Goal: Information Seeking & Learning: Learn about a topic

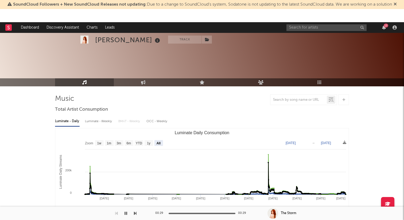
select select "All"
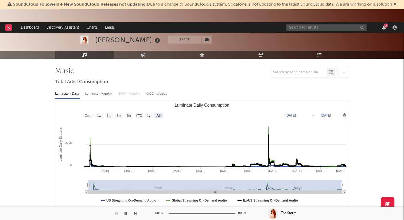
scroll to position [28, 0]
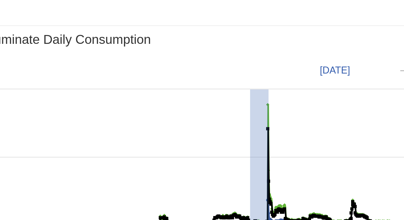
drag, startPoint x: 269, startPoint y: 133, endPoint x: 266, endPoint y: 122, distance: 11.7
type input "2024-07-24"
type input "2024-08-09"
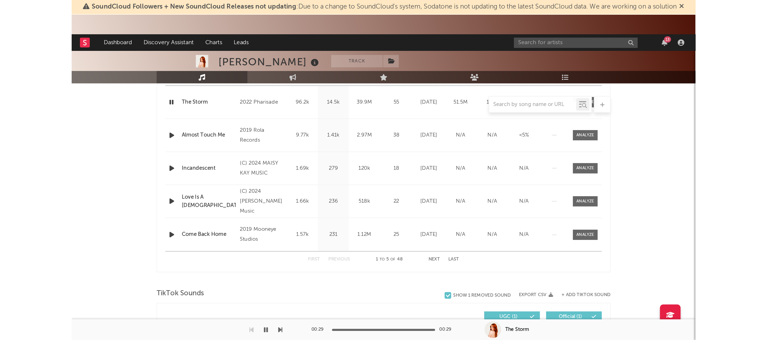
scroll to position [0, 0]
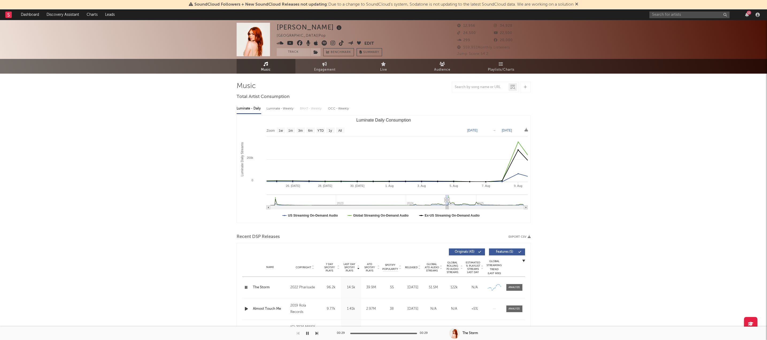
click at [13, 14] on div at bounding box center [11, 14] width 12 height 11
click at [11, 17] on rect at bounding box center [8, 14] width 6 height 6
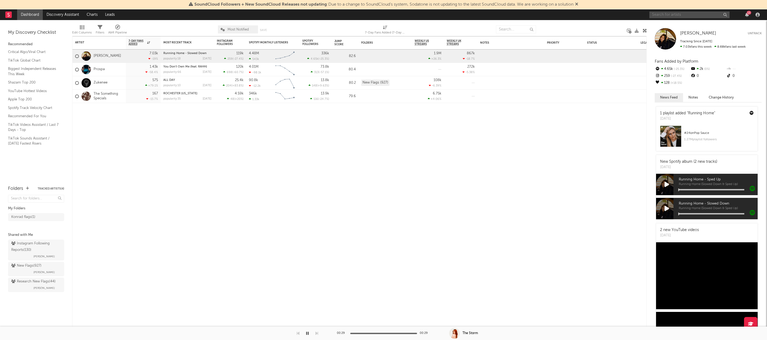
click at [404, 15] on input "text" at bounding box center [689, 14] width 80 height 7
type input "sixbill"
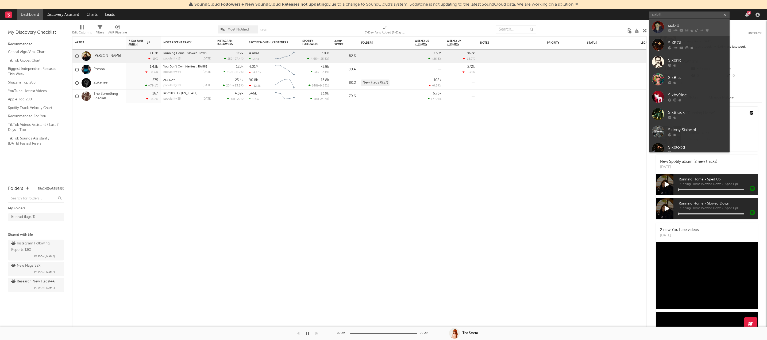
click at [404, 27] on div "sixbill" at bounding box center [697, 25] width 59 height 6
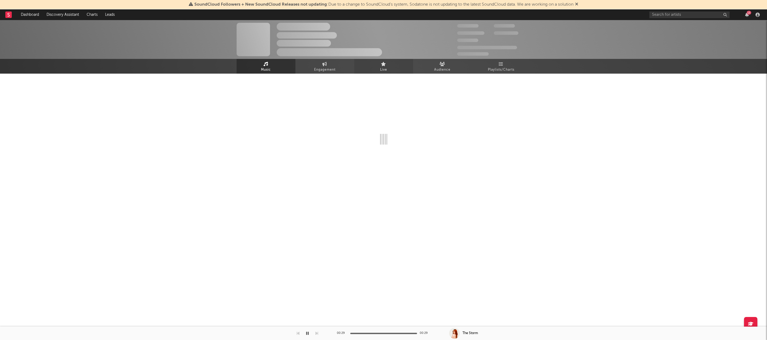
select select "6m"
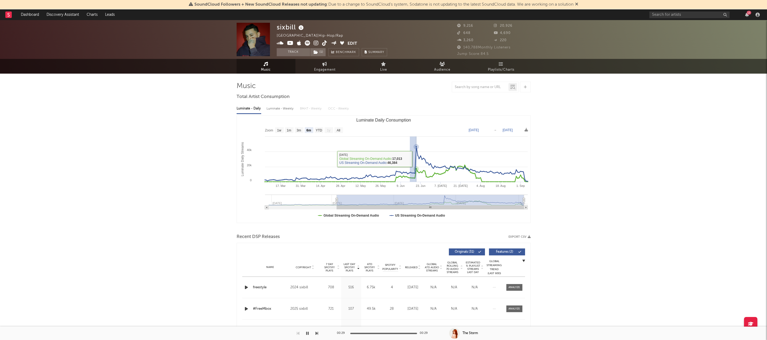
drag, startPoint x: 410, startPoint y: 159, endPoint x: 416, endPoint y: 159, distance: 6.7
click at [404, 159] on icon "Created with Highcharts 10.3.3 Luminate Daily Streams Luminate Daily Consumptio…" at bounding box center [384, 169] width 294 height 107
type input "[DATE]"
type input "2025-06-20"
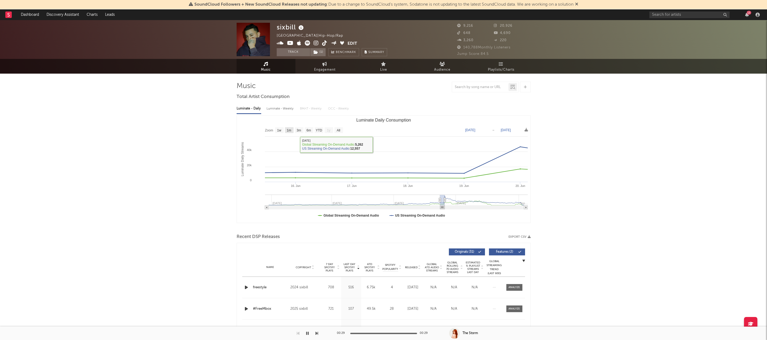
click at [285, 129] on rect "Luminate Daily Consumption" at bounding box center [289, 130] width 9 height 6
select select "1m"
type input "2025-05-20"
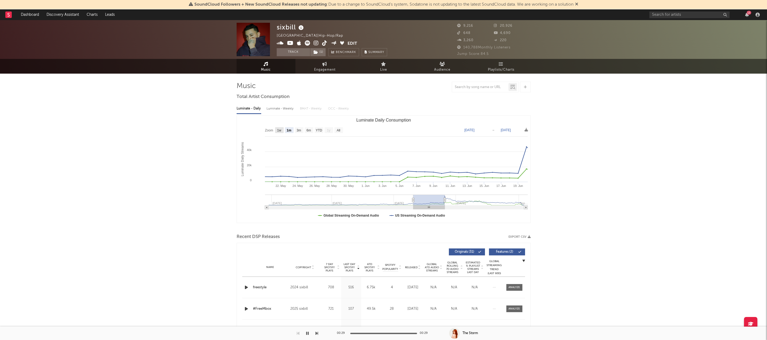
click at [281, 131] on text "1w" at bounding box center [279, 130] width 4 height 4
select select "1w"
type input "2025-06-14"
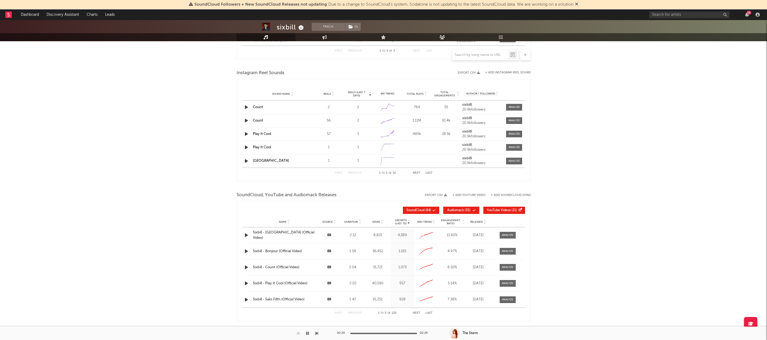
scroll to position [441, 0]
click at [321, 37] on link "Engagement" at bounding box center [324, 37] width 59 height 8
select select "1w"
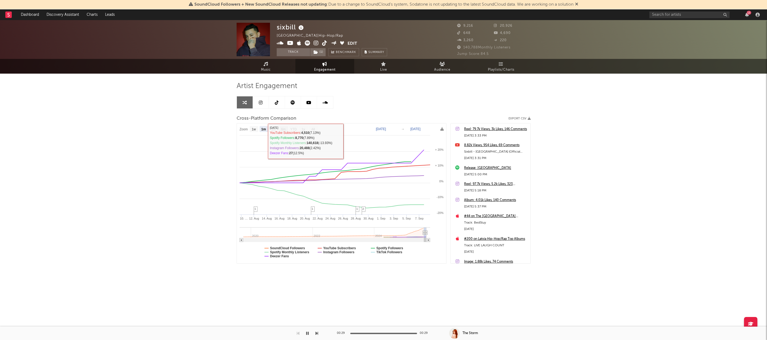
click at [285, 127] on text "6m" at bounding box center [283, 129] width 5 height 4
select select "6m"
type input "2025-03-08"
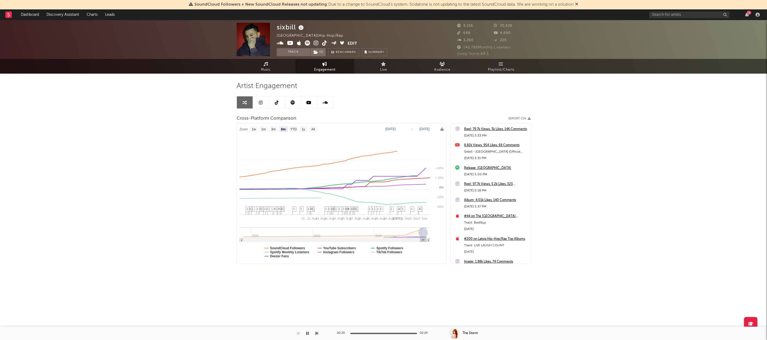
select select "6m"
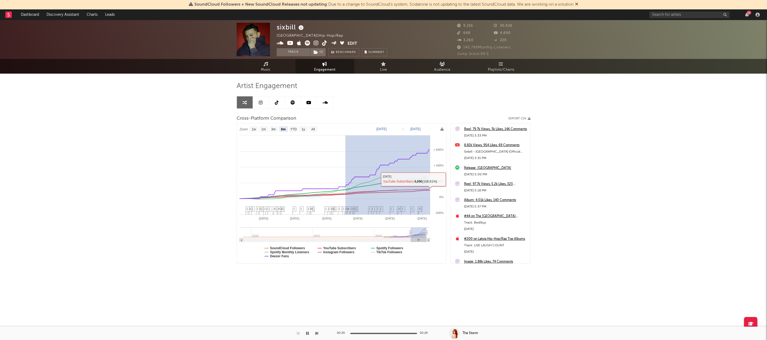
drag, startPoint x: 345, startPoint y: 185, endPoint x: 430, endPoint y: 154, distance: 90.7
click at [404, 154] on icon "Created with Highcharts 10.3.3 Apr '25 May '25 Jun '25 Jul '25 Aug '25 Sep '25 …" at bounding box center [341, 193] width 209 height 140
type input "2025-06-18"
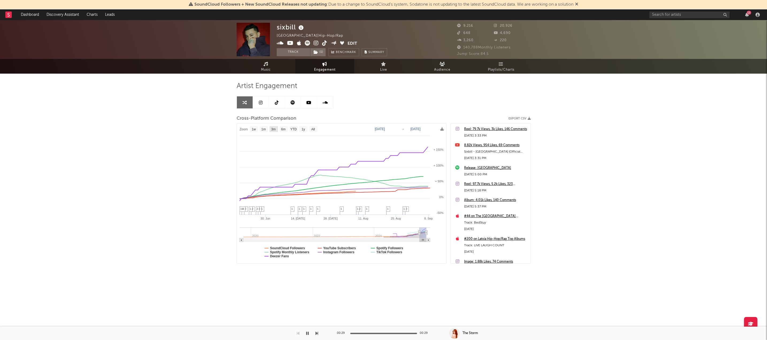
click at [272, 129] on text "3m" at bounding box center [273, 129] width 5 height 4
select select "3m"
type input "2025-06-08"
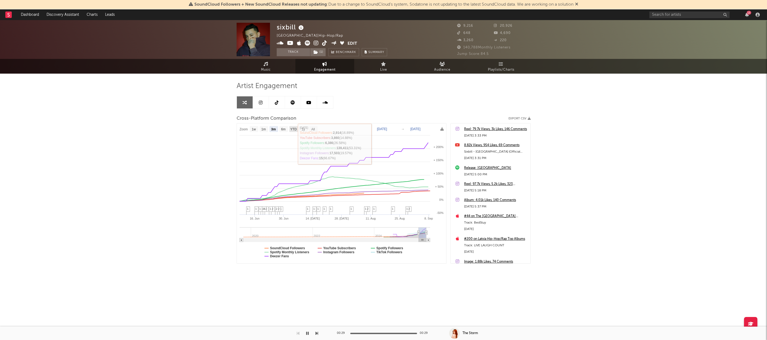
click at [292, 127] on text "YTD" at bounding box center [293, 129] width 6 height 4
select select "YTD"
type input "[DATE]"
select select "1w"
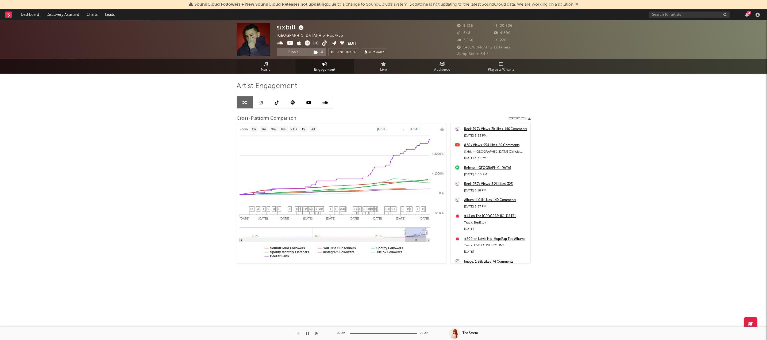
click at [278, 68] on link "Music" at bounding box center [266, 66] width 59 height 15
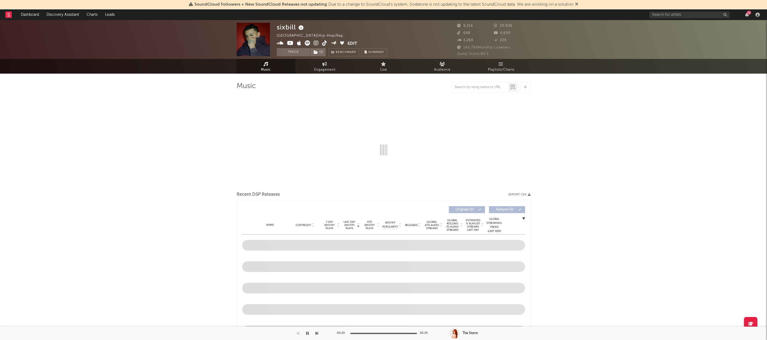
select select "6m"
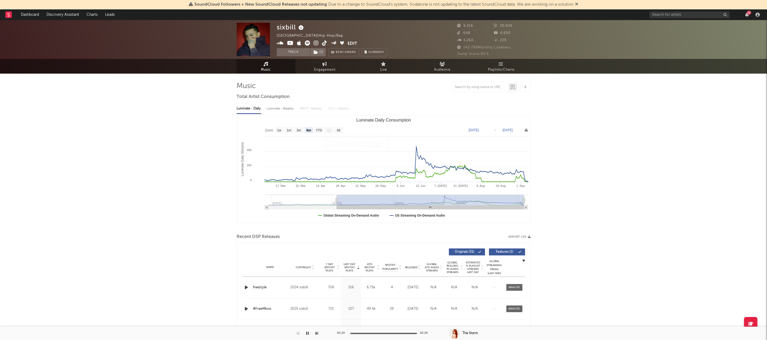
click at [267, 66] on icon at bounding box center [266, 64] width 5 height 4
click at [37, 16] on link "Dashboard" at bounding box center [30, 14] width 26 height 11
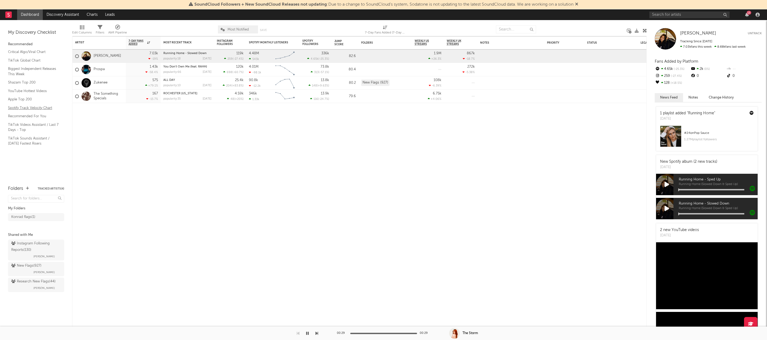
click at [32, 107] on link "Spotify Track Velocity Chart" at bounding box center [33, 108] width 51 height 6
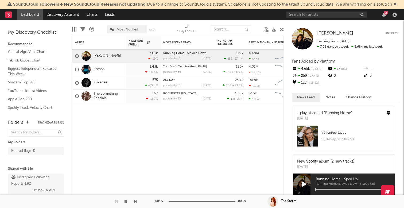
click at [98, 83] on link "Zukenee" at bounding box center [101, 82] width 14 height 5
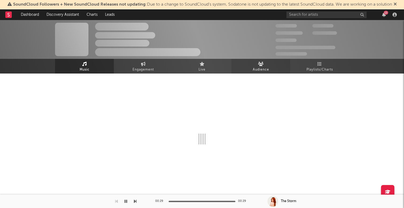
click at [264, 65] on link "Audience" at bounding box center [261, 66] width 59 height 15
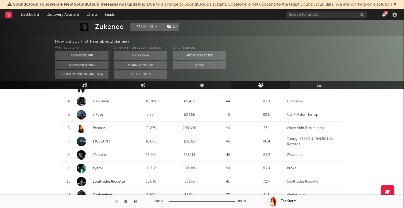
scroll to position [259, 0]
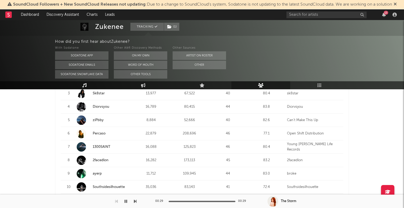
click at [69, 146] on div "7" at bounding box center [68, 146] width 11 height 5
click at [87, 148] on link "1300SAINT" at bounding box center [104, 146] width 54 height 9
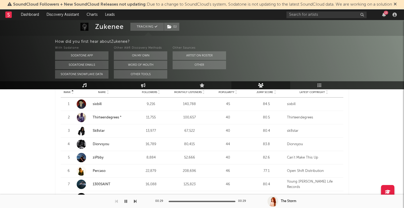
scroll to position [224, 0]
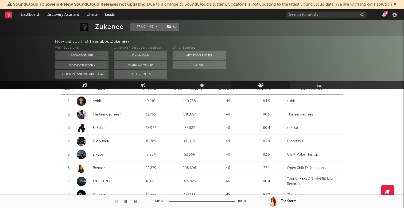
click at [94, 129] on strong "Sk8star" at bounding box center [112, 127] width 38 height 5
click at [81, 140] on div at bounding box center [81, 141] width 9 height 9
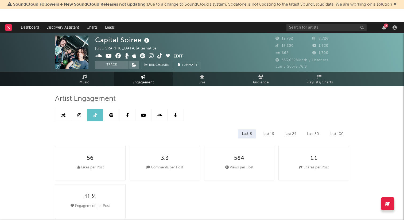
select select "6m"
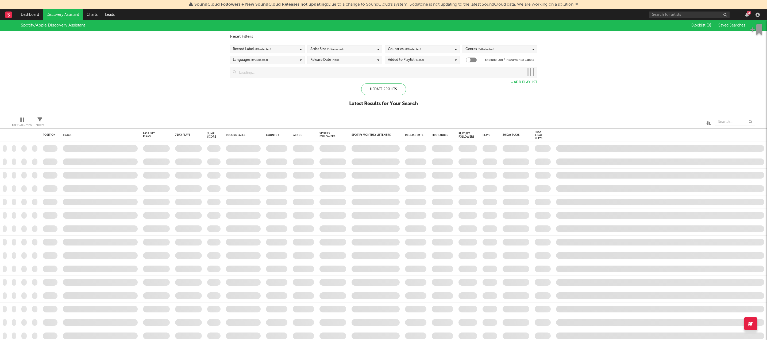
checkbox input "true"
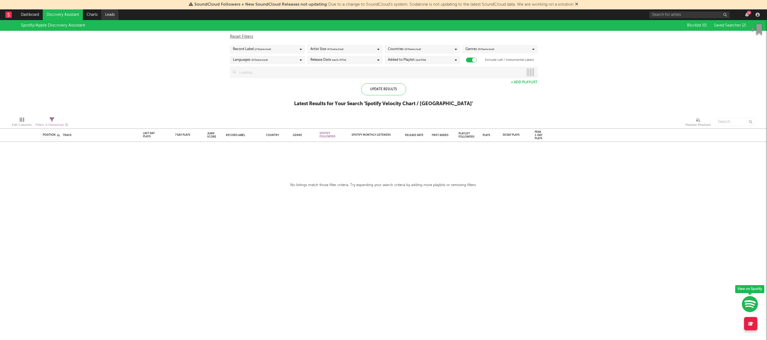
click at [115, 17] on link "Leads" at bounding box center [109, 14] width 17 height 11
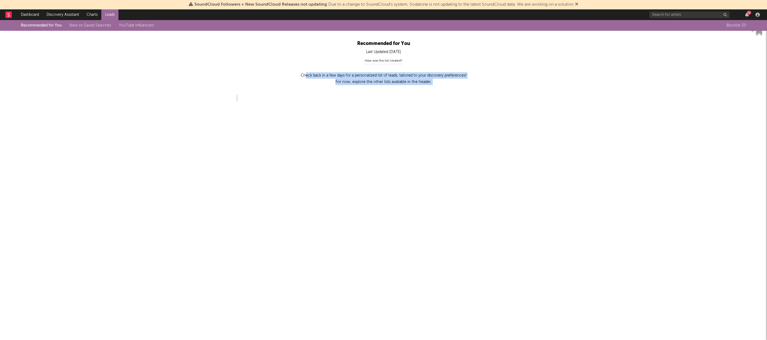
drag, startPoint x: 305, startPoint y: 76, endPoint x: 455, endPoint y: 131, distance: 159.7
click at [455, 117] on html "SoundCloud Followers + New SoundCloud Releases not updating : Due to a change t…" at bounding box center [383, 58] width 767 height 117
click at [672, 15] on input "text" at bounding box center [689, 14] width 80 height 7
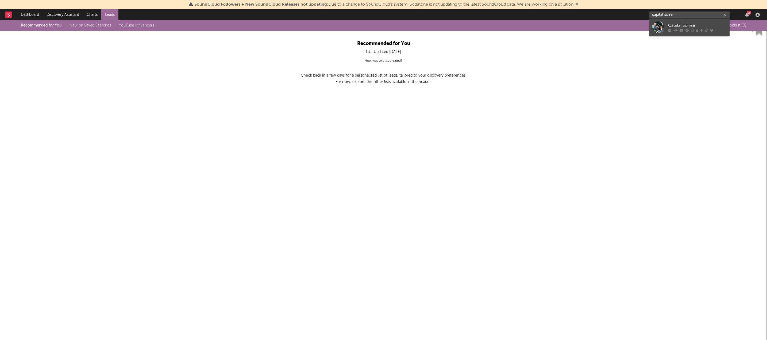
type input "capital soire"
click at [675, 26] on div "Capital Soiree" at bounding box center [697, 25] width 59 height 6
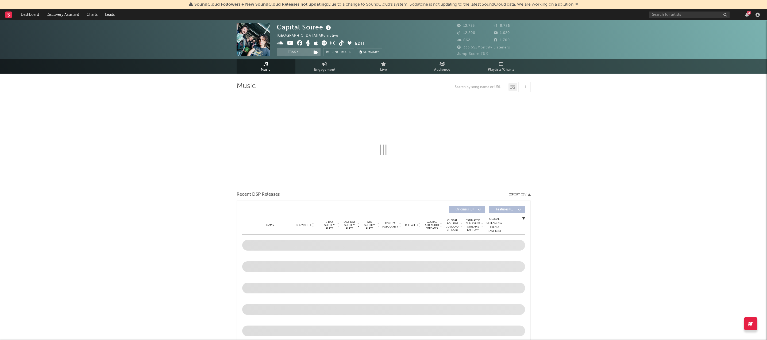
select select "6m"
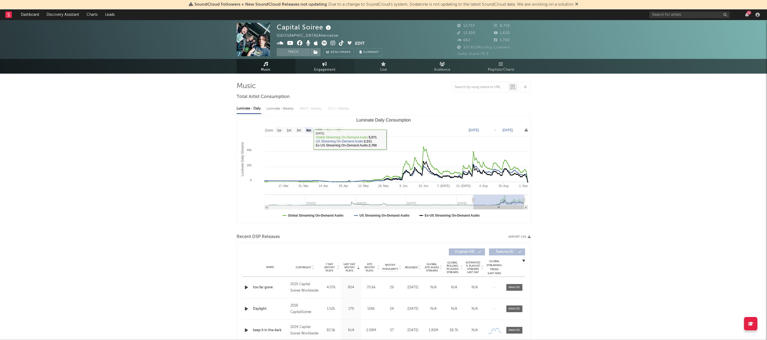
click at [328, 63] on link "Engagement" at bounding box center [324, 66] width 59 height 15
select select "1w"
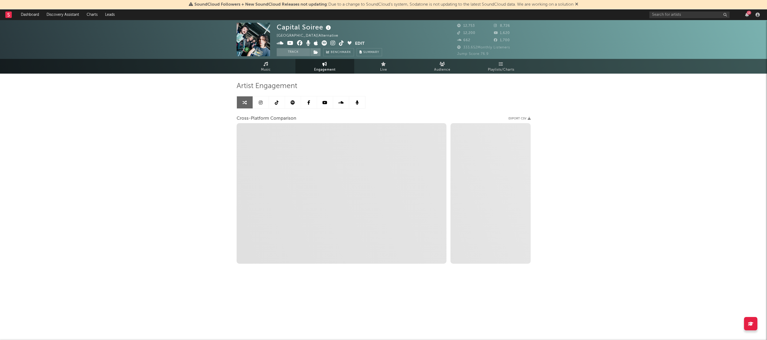
select select "1m"
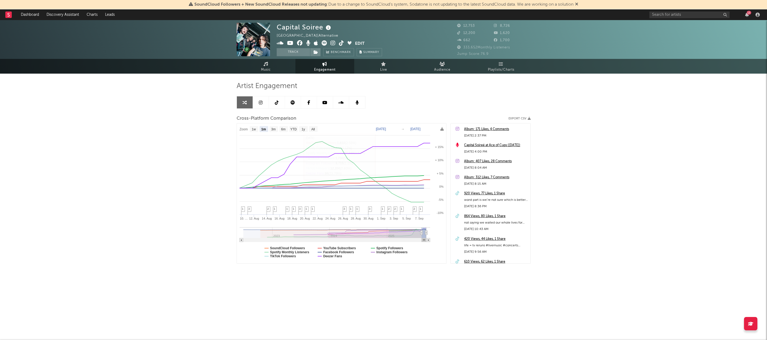
click at [264, 100] on link at bounding box center [261, 102] width 16 height 12
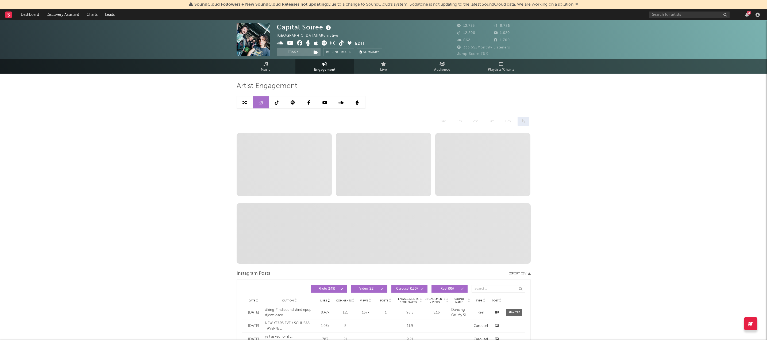
select select "6m"
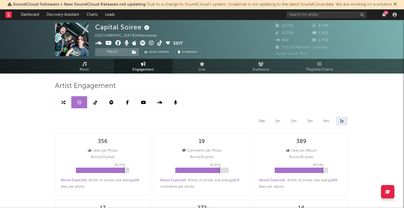
select select "1m"
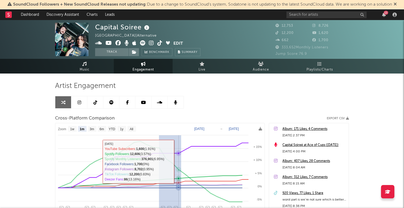
drag, startPoint x: 159, startPoint y: 153, endPoint x: 181, endPoint y: 163, distance: 24.6
click at [181, 163] on icon "Created with Highcharts 10.3.3 10. Aug 10. … 12. Aug 14. Aug 16. Aug 18. Aug 20…" at bounding box center [159, 193] width 209 height 140
type input "2025-08-25"
type input "2025-08-29"
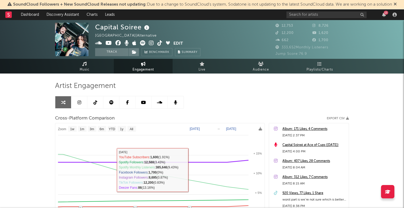
select select "1w"
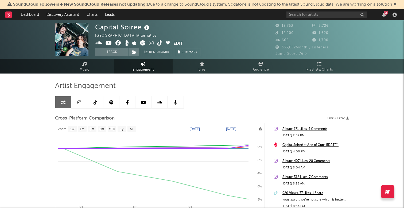
select select "6m"
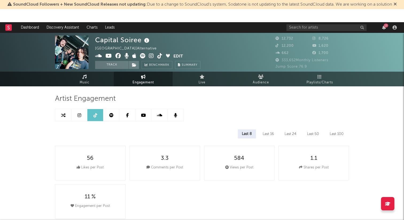
select select "6m"
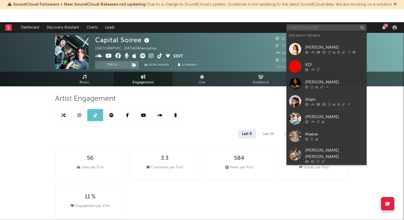
click at [326, 29] on input "text" at bounding box center [327, 27] width 80 height 7
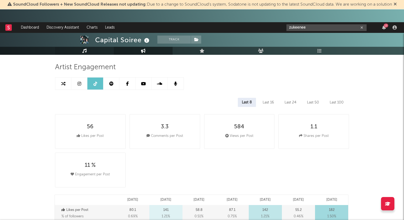
scroll to position [33, 0]
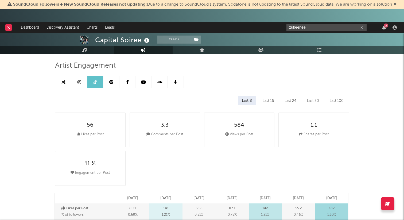
click at [312, 29] on input "zukeenee" at bounding box center [327, 27] width 80 height 7
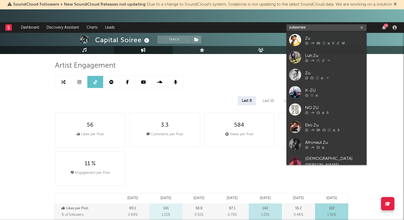
click at [307, 29] on input "zukeenee" at bounding box center [327, 27] width 80 height 7
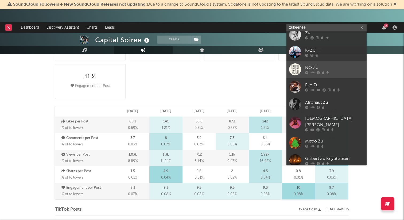
scroll to position [175, 0]
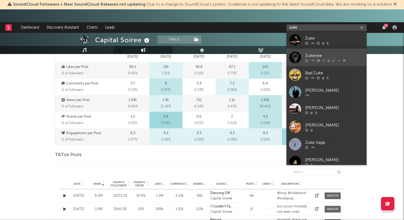
type input "zuke"
click at [315, 53] on div "Zukenee" at bounding box center [334, 55] width 59 height 6
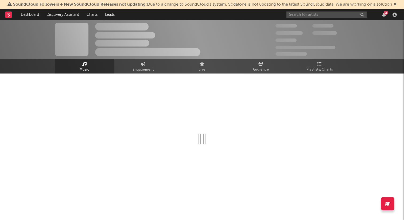
select select "6m"
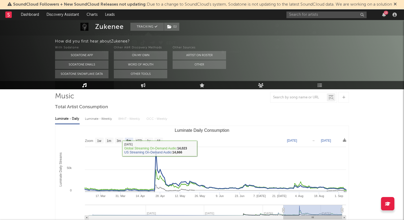
scroll to position [11, 0]
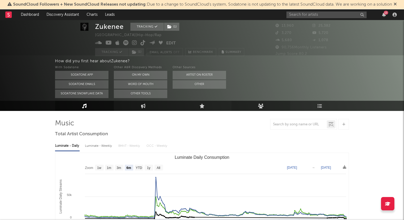
click at [260, 106] on icon at bounding box center [261, 105] width 6 height 5
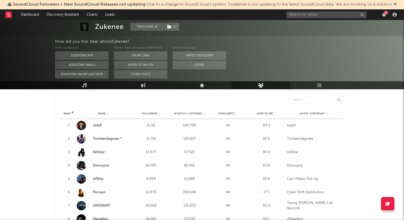
scroll to position [196, 0]
click at [82, 126] on div at bounding box center [81, 125] width 9 height 9
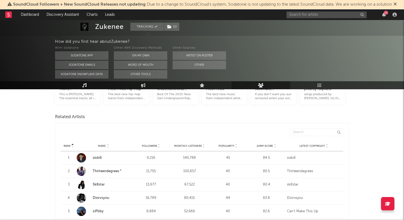
scroll to position [170, 0]
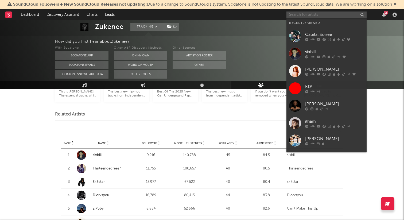
click at [304, 15] on input "text" at bounding box center [327, 14] width 80 height 7
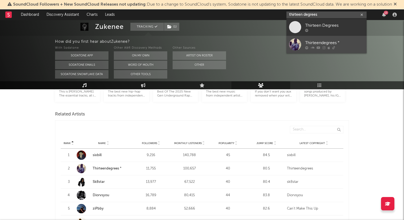
type input "thirteen degrees"
click at [308, 37] on link "Thirteendegrees °" at bounding box center [327, 44] width 80 height 17
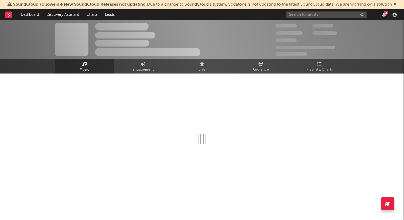
select select "6m"
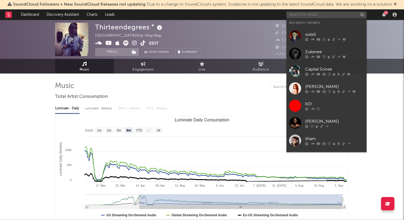
click at [296, 15] on input "text" at bounding box center [327, 14] width 80 height 7
type input "th"
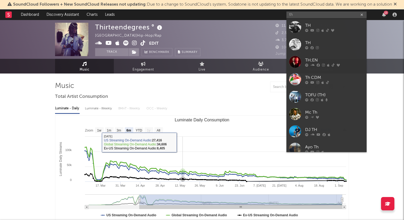
click at [185, 147] on rect "Luminate Daily Consumption" at bounding box center [202, 169] width 294 height 107
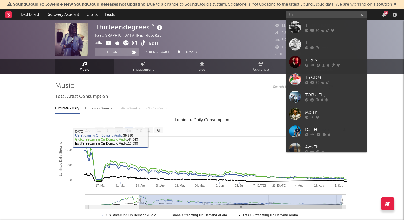
click at [114, 131] on rect "Luminate Daily Consumption" at bounding box center [202, 169] width 294 height 107
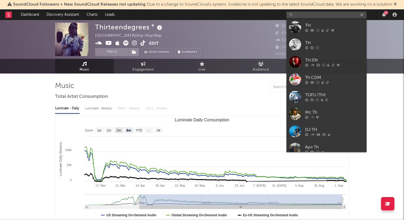
click at [118, 130] on text "3m" at bounding box center [119, 131] width 5 height 4
select select "3m"
type input "2025-06-06"
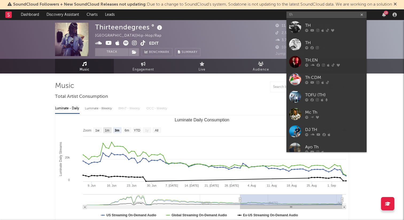
click at [106, 130] on text "1m" at bounding box center [107, 131] width 5 height 4
select select "1m"
type input "2025-08-06"
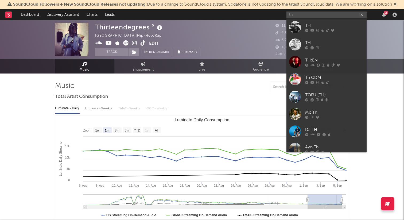
click at [95, 130] on rect "Luminate Daily Consumption" at bounding box center [97, 130] width 9 height 6
select select "1w"
type input "2025-08-31"
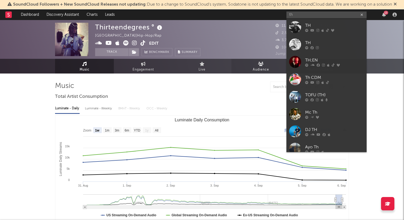
type input "th"
click at [254, 70] on span "Audience" at bounding box center [261, 70] width 16 height 6
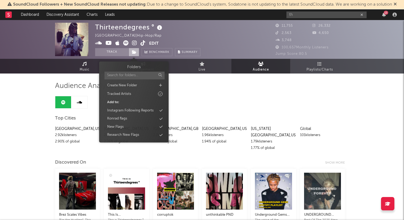
click at [134, 52] on icon at bounding box center [134, 52] width 5 height 4
click at [135, 120] on div "Konrad flags" at bounding box center [133, 118] width 61 height 7
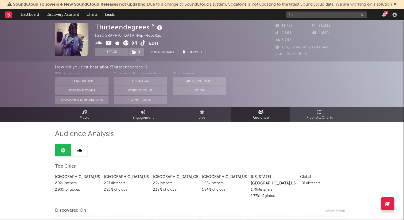
click at [135, 43] on icon at bounding box center [134, 42] width 5 height 5
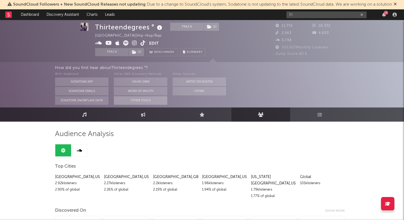
scroll to position [3, 0]
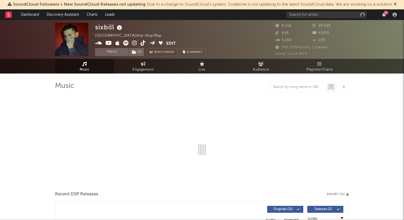
select select "6m"
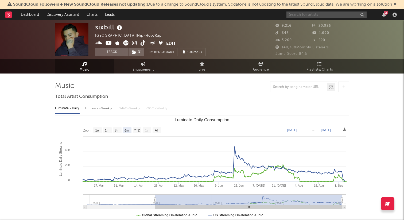
click at [310, 12] on input "text" at bounding box center [327, 14] width 80 height 7
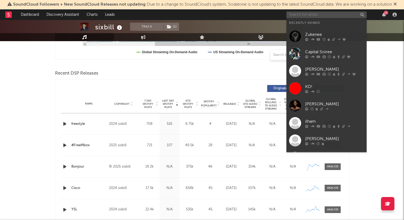
scroll to position [165, 0]
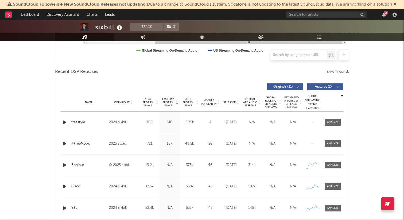
click at [67, 118] on div "Name freestyle Copyright 2024 sixbill Label sixbill Album Names freestyle Compo…" at bounding box center [202, 122] width 283 height 21
click at [65, 123] on icon "button" at bounding box center [65, 122] width 6 height 7
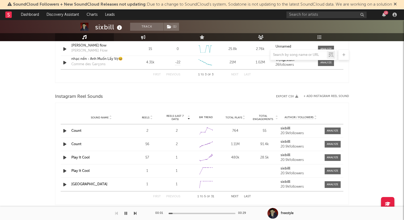
scroll to position [418, 0]
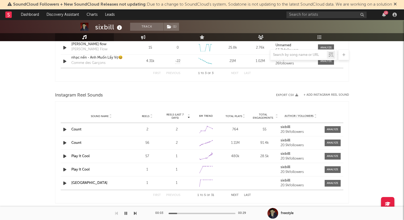
click at [65, 142] on icon "button" at bounding box center [65, 143] width 6 height 7
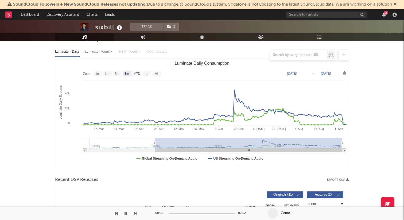
scroll to position [0, 0]
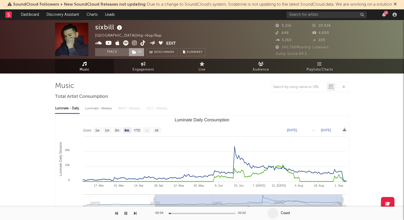
click at [140, 52] on span "( 1 )" at bounding box center [137, 52] width 16 height 8
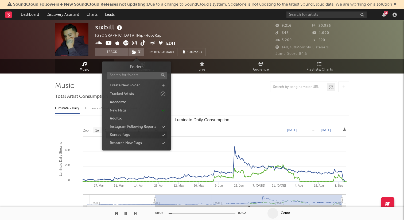
click at [134, 134] on div "Konrad flags" at bounding box center [136, 135] width 61 height 7
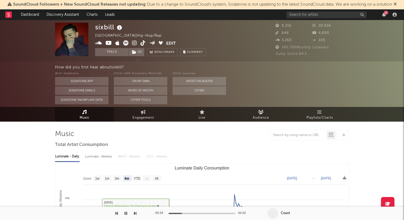
click at [126, 213] on icon "button" at bounding box center [126, 213] width 3 height 4
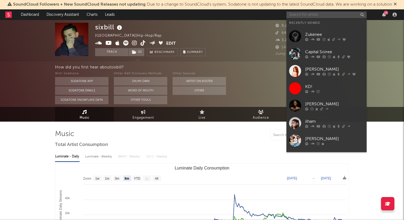
click at [329, 14] on input "text" at bounding box center [327, 14] width 80 height 7
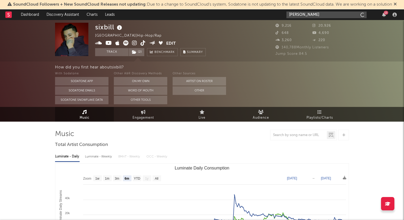
type input "[PERSON_NAME]"
click at [312, 16] on input "[PERSON_NAME]" at bounding box center [327, 14] width 80 height 7
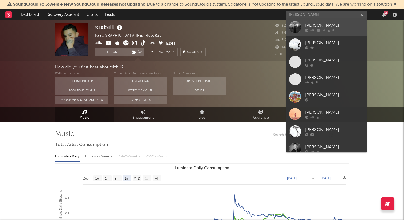
click at [314, 27] on div "[PERSON_NAME]" at bounding box center [334, 25] width 59 height 6
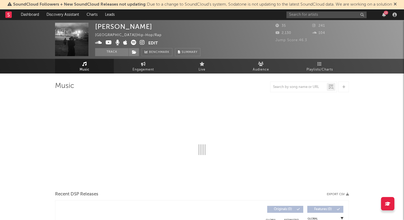
select select "1w"
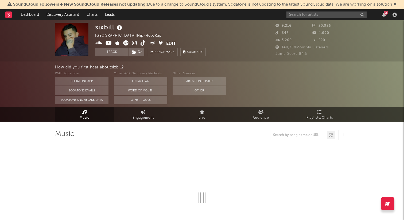
select select "6m"
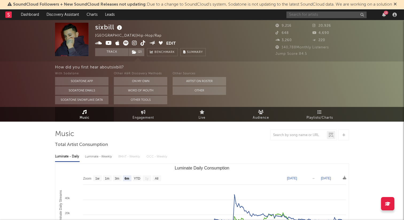
click at [305, 14] on input "text" at bounding box center [327, 14] width 80 height 7
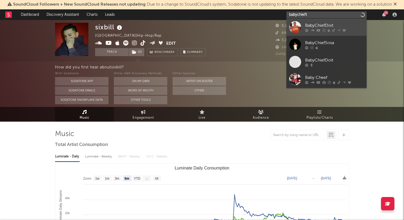
type input "babychieft"
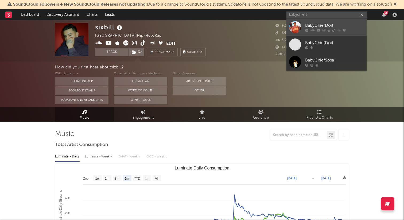
click at [312, 27] on div "BabyChiefDoit" at bounding box center [334, 25] width 59 height 6
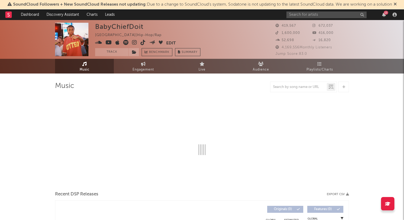
select select "6m"
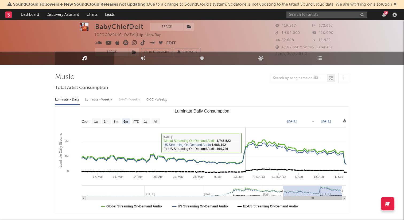
scroll to position [10, 0]
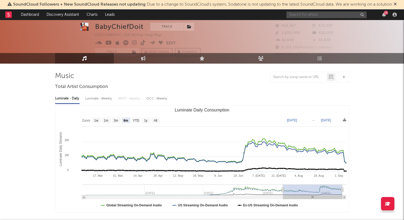
click at [298, 16] on input "text" at bounding box center [327, 14] width 80 height 7
click at [314, 15] on input "1900 rugrat" at bounding box center [327, 14] width 80 height 7
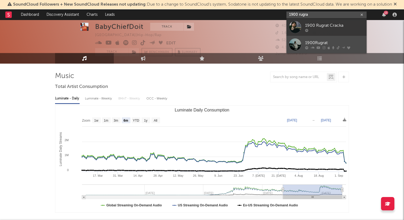
type input "1900 rugra"
click at [307, 43] on div "1900Rugrat" at bounding box center [334, 43] width 59 height 6
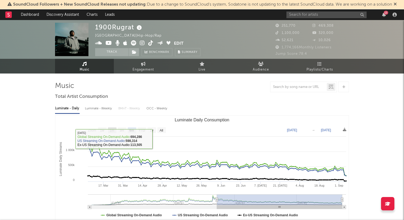
click at [116, 129] on rect "Luminate Daily Consumption" at bounding box center [112, 130] width 9 height 6
select select "1m"
type input "[DATE]"
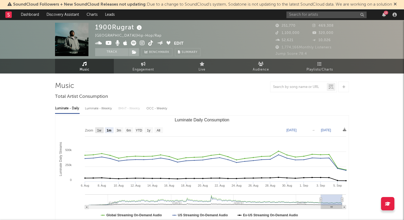
click at [97, 131] on text "1w" at bounding box center [99, 131] width 4 height 4
select select "1w"
type input "[DATE]"
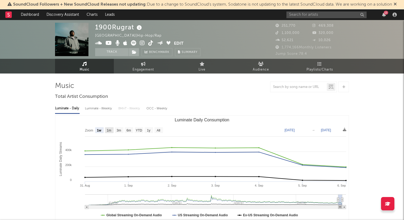
click at [110, 132] on text "1m" at bounding box center [109, 131] width 5 height 4
select select "1m"
type input "[DATE]"
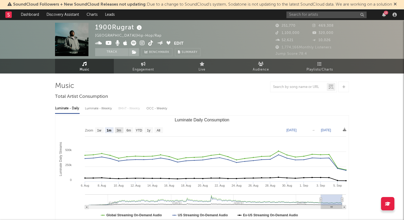
click at [121, 132] on text "3m" at bounding box center [119, 131] width 5 height 4
select select "3m"
type input "[DATE]"
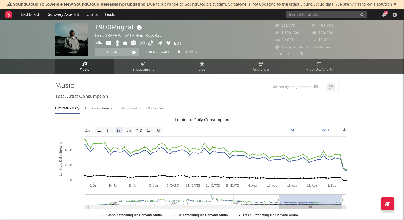
click at [131, 132] on text "6m" at bounding box center [129, 131] width 5 height 4
select select "6m"
type input "[DATE]"
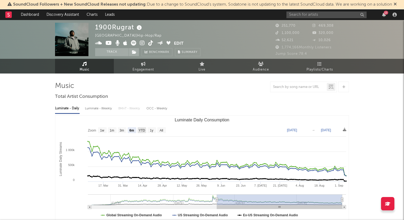
click at [139, 132] on rect "Luminate Daily Consumption" at bounding box center [142, 130] width 9 height 6
select select "YTD"
type input "[DATE]"
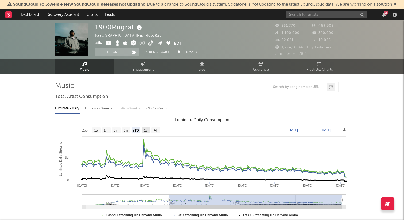
click at [145, 132] on text "1y" at bounding box center [145, 131] width 3 height 4
select select "1y"
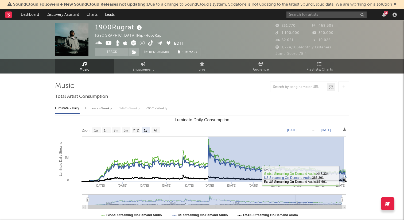
drag, startPoint x: 209, startPoint y: 144, endPoint x: 345, endPoint y: 175, distance: 139.9
click at [345, 175] on g "Luminate Daily Consumption" at bounding box center [214, 172] width 266 height 66
type input "[DATE]"
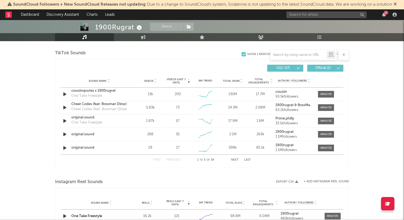
scroll to position [355, 0]
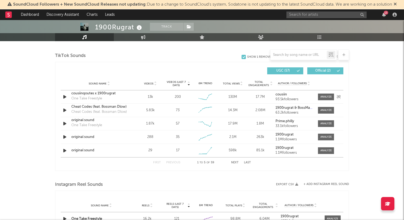
click at [65, 96] on icon "button" at bounding box center [65, 97] width 6 height 7
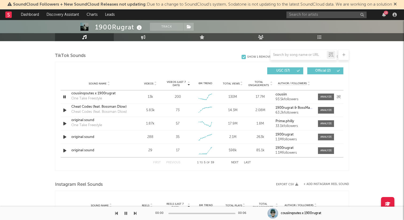
click at [65, 98] on icon "button" at bounding box center [64, 97] width 5 height 7
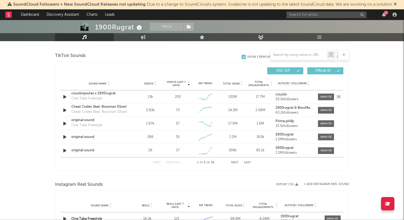
click at [65, 98] on icon "button" at bounding box center [65, 97] width 6 height 7
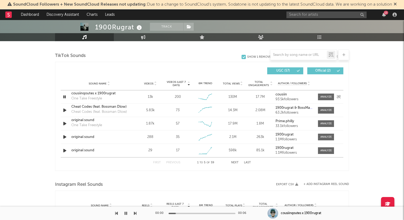
click at [65, 98] on icon "button" at bounding box center [64, 97] width 5 height 7
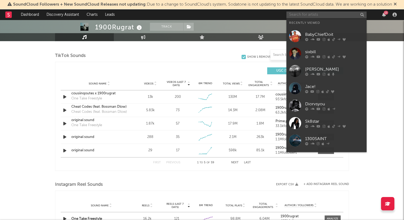
click at [301, 13] on input "text" at bounding box center [327, 14] width 80 height 7
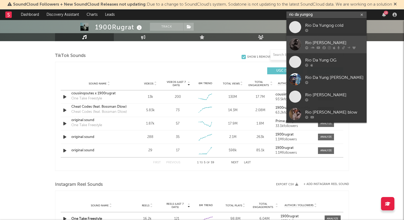
type input "rio da yungog"
click at [307, 40] on div "Rio [PERSON_NAME]" at bounding box center [334, 43] width 59 height 6
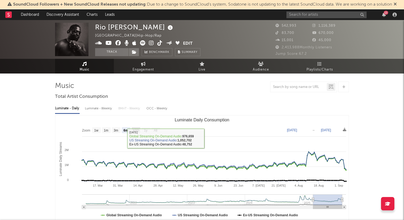
click at [134, 131] on text "YTD" at bounding box center [136, 131] width 6 height 4
select select "YTD"
type input "[DATE]"
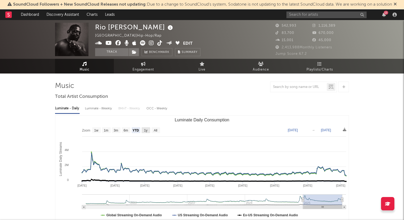
click at [144, 130] on text "1y" at bounding box center [145, 131] width 3 height 4
select select "1y"
type input "2024-09-06"
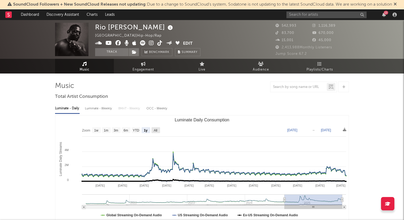
click at [156, 130] on text "All" at bounding box center [155, 131] width 3 height 4
select select "All"
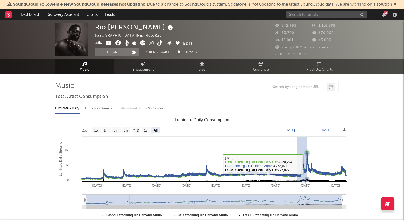
drag, startPoint x: 297, startPoint y: 168, endPoint x: 307, endPoint y: 164, distance: 10.8
click at [307, 164] on icon "Created with Highcharts 10.3.3 Luminate Daily Streams Luminate Daily Consumptio…" at bounding box center [202, 169] width 294 height 107
type input "2024-11-08"
type input "2025-01-09"
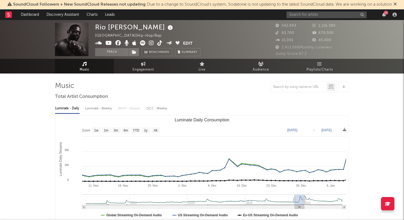
click at [13, 12] on div at bounding box center [11, 14] width 12 height 11
click at [10, 12] on rect at bounding box center [8, 14] width 6 height 6
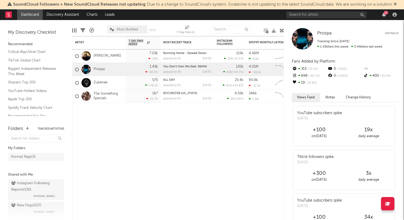
click at [9, 13] on rect at bounding box center [8, 14] width 6 height 6
click at [54, 17] on link "Discovery Assistant" at bounding box center [63, 14] width 40 height 11
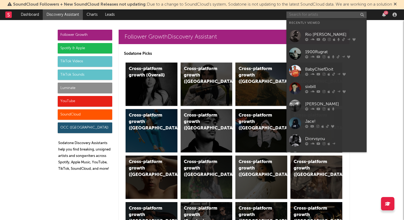
click at [325, 15] on input "text" at bounding box center [327, 14] width 80 height 7
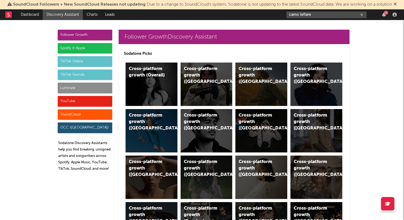
click at [312, 16] on input "camo leflare" at bounding box center [327, 14] width 80 height 7
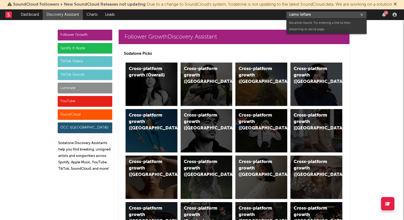
drag, startPoint x: 317, startPoint y: 16, endPoint x: 307, endPoint y: 16, distance: 10.2
click at [307, 16] on input "camo leflare" at bounding box center [327, 14] width 80 height 7
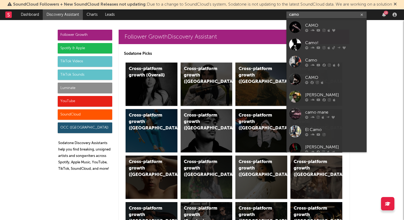
drag, startPoint x: 325, startPoint y: 15, endPoint x: 269, endPoint y: 15, distance: 55.6
click at [270, 15] on nav "Dashboard Discovery Assistant Charts Leads camo 13" at bounding box center [202, 14] width 404 height 11
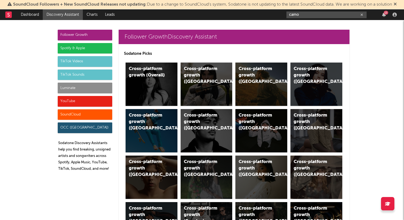
paste input "https://www.youtube.com/watch?v=nKRIXXWuoeM&list=RDnKRIXXWuoeM&start_radio=1"
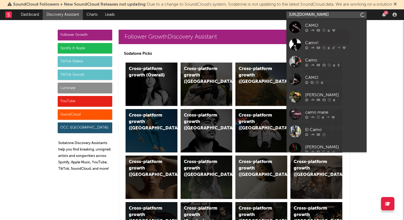
type input "https://www.youtube.com/watch?v=nKRIXXWuoeM&list=RDnKRIXXWuoeM&start_radio=1"
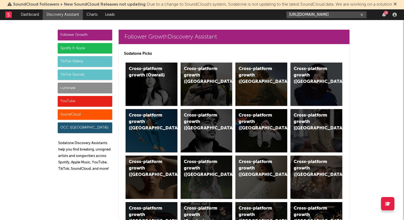
click at [330, 17] on input "https://www.youtube.com/watch?v=nKRIXXWuoeM&list=RDnKRIXXWuoeM&start_radio=1" at bounding box center [327, 14] width 80 height 7
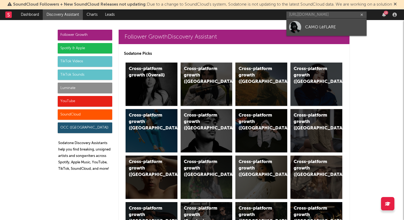
scroll to position [0, 0]
click at [326, 25] on div "CAMO LèFLARE" at bounding box center [334, 27] width 59 height 6
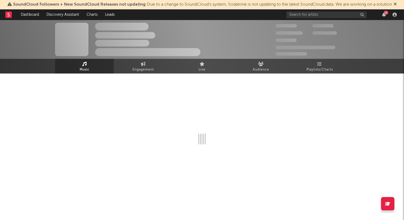
select select "1w"
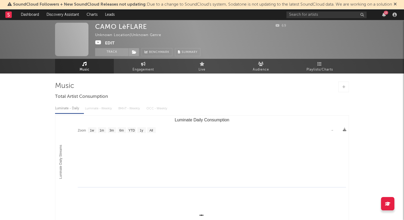
click at [310, 10] on div "13" at bounding box center [343, 14] width 112 height 11
click at [305, 15] on input "text" at bounding box center [327, 14] width 80 height 7
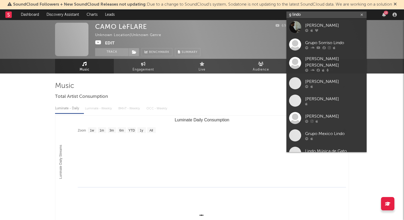
type input "g lindo"
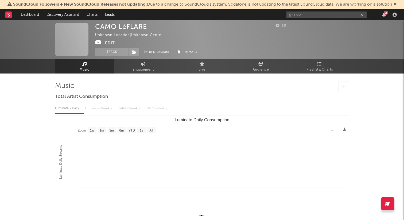
click at [345, 11] on div "g lindo 13" at bounding box center [343, 14] width 112 height 11
click at [363, 14] on icon "button" at bounding box center [362, 14] width 3 height 3
click at [338, 19] on div "13" at bounding box center [343, 14] width 112 height 11
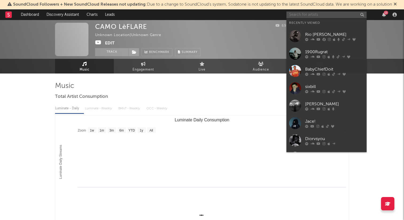
click at [331, 17] on input "text" at bounding box center [327, 14] width 80 height 7
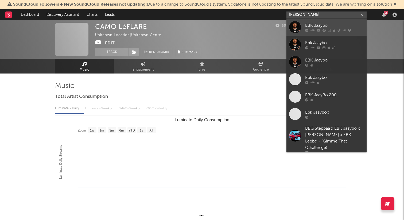
type input "ebk jaaybo"
click at [326, 30] on div at bounding box center [334, 30] width 59 height 3
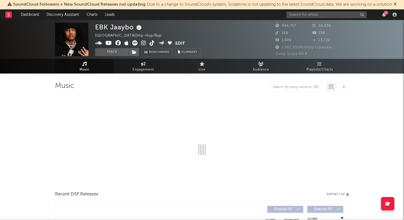
select select "6m"
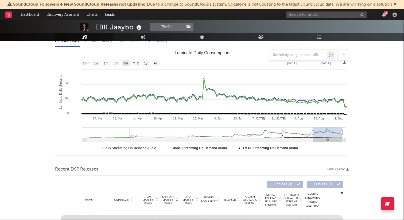
scroll to position [68, 0]
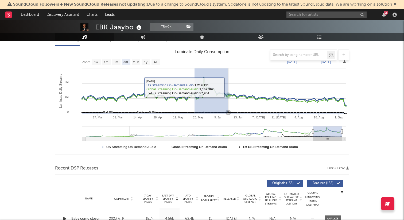
drag, startPoint x: 195, startPoint y: 85, endPoint x: 228, endPoint y: 87, distance: 33.5
click at [228, 87] on rect "Luminate Daily Consumption" at bounding box center [202, 100] width 294 height 107
type input "2025-05-23"
type input "2025-06-15"
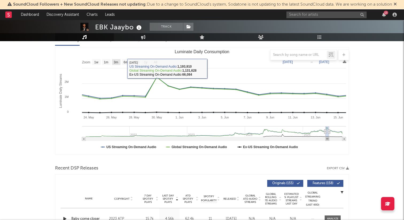
click at [114, 61] on text "3m" at bounding box center [116, 62] width 5 height 4
select select "3m"
type input "2025-03-15"
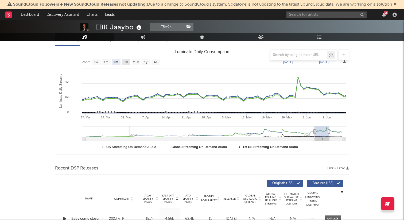
click at [124, 62] on text "6m" at bounding box center [126, 62] width 5 height 4
select select "6m"
type input "2024-12-15"
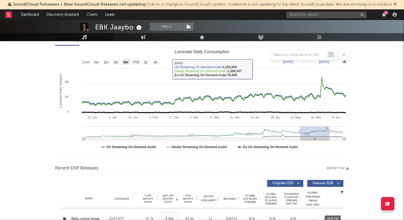
click at [136, 56] on div at bounding box center [202, 54] width 294 height 11
click at [136, 62] on text "YTD" at bounding box center [136, 62] width 6 height 4
select select "YTD"
type input "2025-01-01"
type input "2025-09-06"
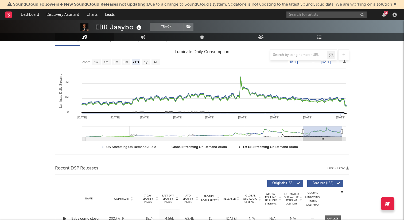
click at [145, 64] on text "1y" at bounding box center [145, 62] width 3 height 4
select select "1y"
type input "2024-09-06"
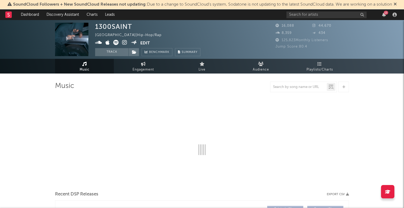
select select "6m"
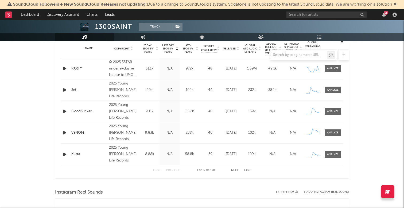
scroll to position [232, 0]
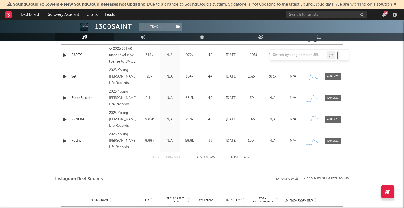
click at [64, 56] on div at bounding box center [202, 54] width 294 height 11
click at [66, 56] on div at bounding box center [202, 54] width 294 height 11
click at [66, 55] on div at bounding box center [202, 54] width 294 height 11
click at [65, 76] on icon "button" at bounding box center [65, 76] width 6 height 7
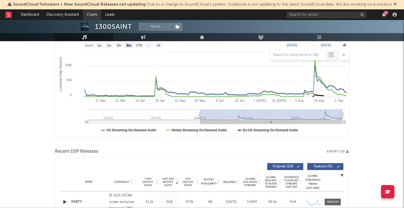
scroll to position [0, 0]
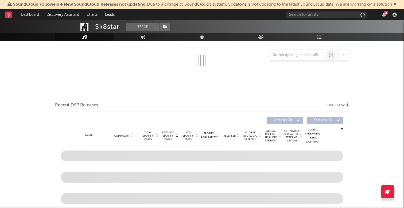
select select "6m"
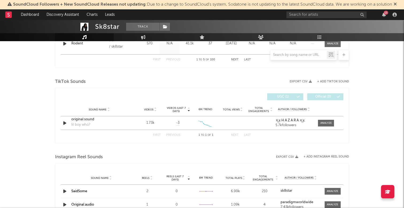
scroll to position [374, 0]
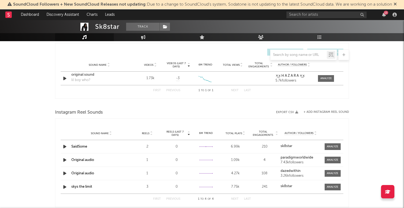
click at [64, 148] on icon "button" at bounding box center [65, 146] width 6 height 7
click at [64, 78] on icon "button" at bounding box center [65, 78] width 6 height 7
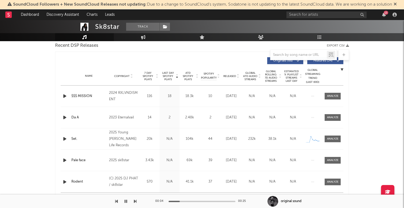
scroll to position [184, 0]
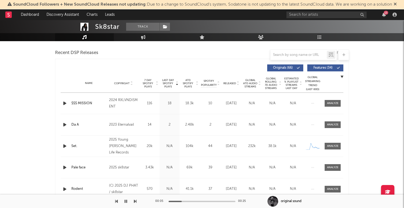
click at [64, 102] on icon "button" at bounding box center [65, 103] width 6 height 7
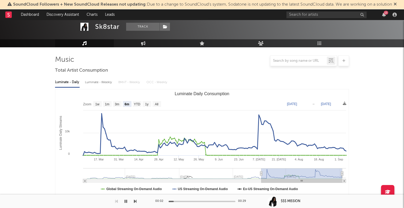
scroll to position [22, 0]
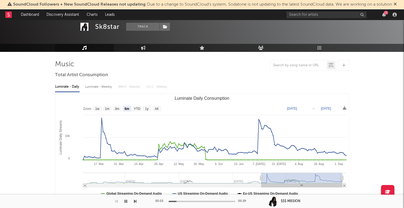
click at [100, 27] on div "Sk8star" at bounding box center [107, 27] width 24 height 8
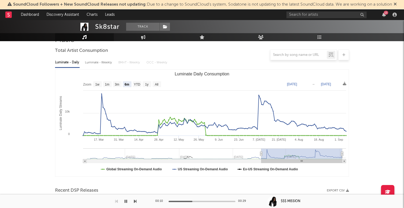
scroll to position [0, 0]
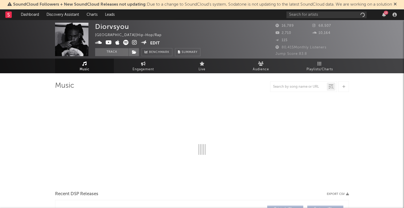
select select "6m"
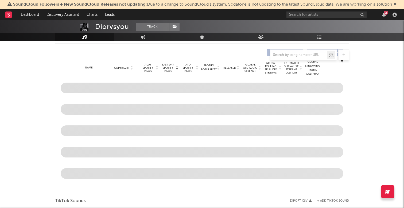
scroll to position [202, 0]
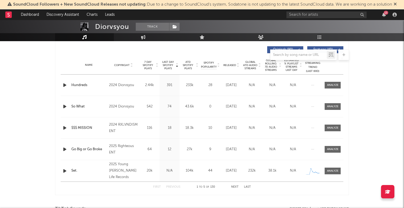
click at [66, 86] on icon "button" at bounding box center [65, 85] width 6 height 7
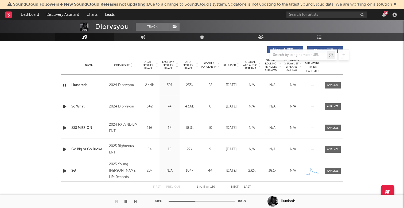
click at [66, 86] on icon "button" at bounding box center [64, 85] width 5 height 7
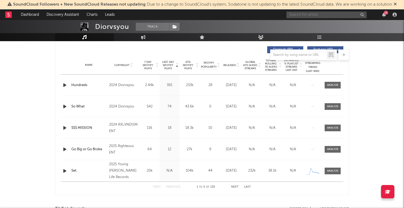
click at [316, 16] on input "text" at bounding box center [327, 14] width 80 height 7
type input "jace"
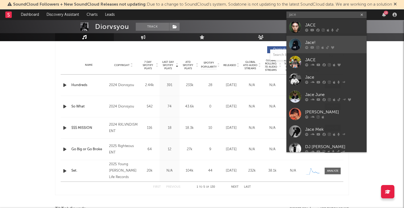
click at [319, 39] on link "Jace!" at bounding box center [327, 44] width 80 height 17
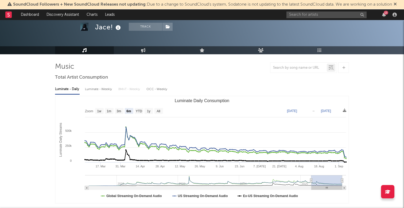
scroll to position [31, 0]
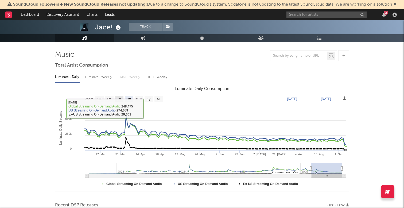
click at [117, 100] on text "3m" at bounding box center [119, 99] width 5 height 4
select select "3m"
type input "2025-06-06"
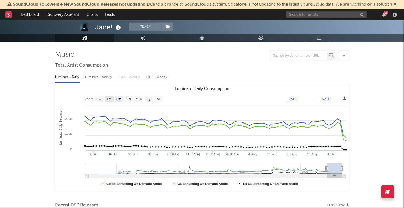
click at [107, 98] on text "1m" at bounding box center [109, 99] width 5 height 4
select select "1m"
type input "[DATE]"
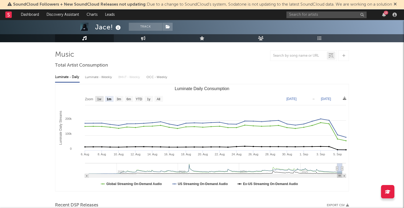
click at [100, 99] on text "1w" at bounding box center [99, 99] width 4 height 4
select select "1w"
type input "2025-08-31"
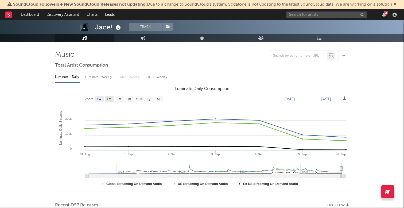
click at [110, 99] on text "1m" at bounding box center [109, 99] width 5 height 4
select select "1m"
type input "2025-08-06"
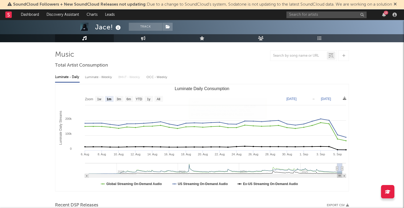
click at [97, 99] on text "1w" at bounding box center [99, 99] width 4 height 4
select select "1w"
type input "2025-08-31"
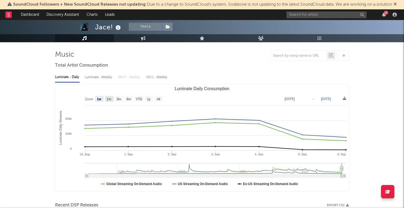
click at [120, 99] on text "3m" at bounding box center [119, 99] width 5 height 4
select select "3m"
type input "2025-06-06"
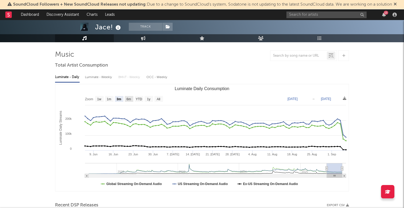
click at [131, 100] on text "6m" at bounding box center [129, 99] width 5 height 4
select select "6m"
type input "2025-03-06"
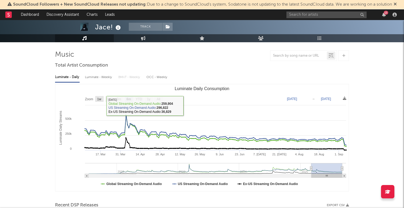
click at [98, 100] on text "1w" at bounding box center [99, 99] width 4 height 4
select select "1w"
type input "2025-08-31"
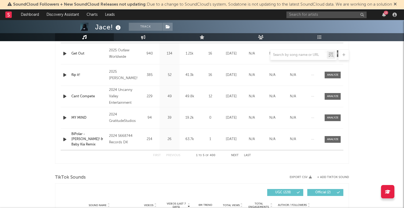
scroll to position [218, 0]
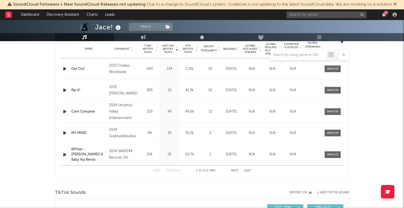
click at [63, 68] on icon "button" at bounding box center [65, 69] width 6 height 7
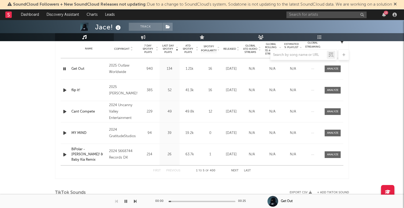
click at [64, 68] on icon "button" at bounding box center [64, 69] width 5 height 7
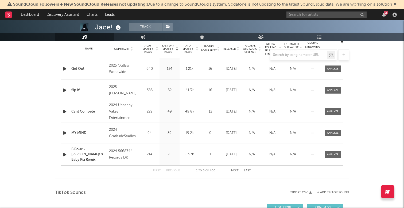
click at [64, 68] on icon "button" at bounding box center [65, 69] width 6 height 7
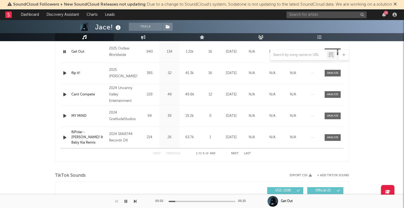
click at [66, 51] on div at bounding box center [202, 54] width 294 height 11
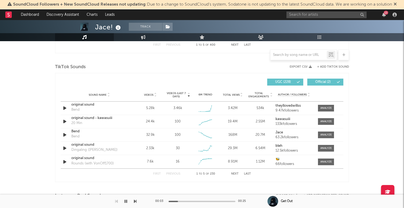
scroll to position [321, 0]
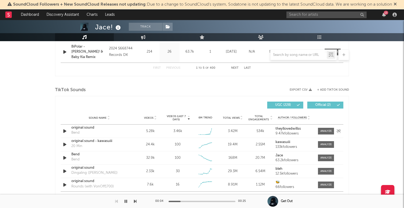
click at [64, 133] on icon "button" at bounding box center [65, 131] width 6 height 7
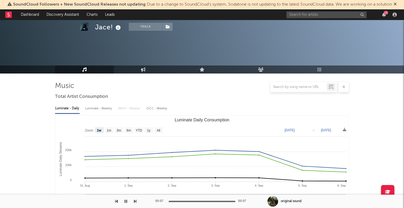
select select "1w"
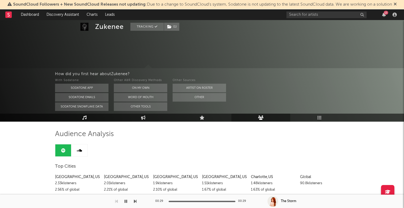
scroll to position [224, 0]
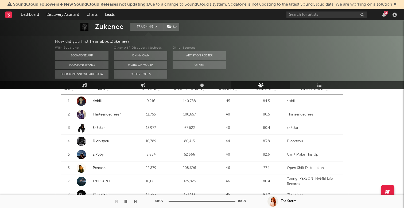
click at [109, 116] on link "Thirteendegrees °" at bounding box center [107, 114] width 29 height 3
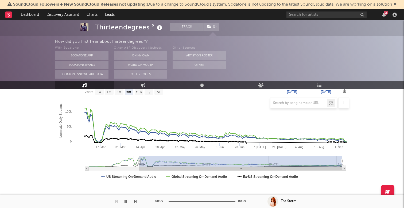
scroll to position [85, 0]
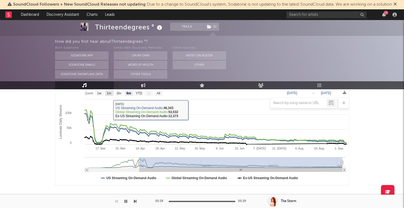
click at [110, 91] on text "1m" at bounding box center [109, 93] width 5 height 4
select select "1m"
type input "2025-08-06"
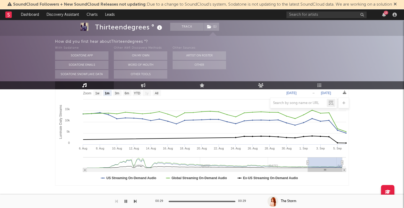
click at [94, 93] on rect "Luminate Daily Consumption" at bounding box center [97, 93] width 9 height 6
select select "1w"
type input "2025-08-31"
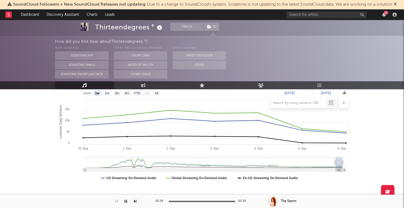
click at [112, 94] on rect "Luminate Daily Consumption" at bounding box center [202, 131] width 294 height 107
click at [121, 94] on rect "Luminate Daily Consumption" at bounding box center [117, 93] width 9 height 6
select select "3m"
type input "2025-06-06"
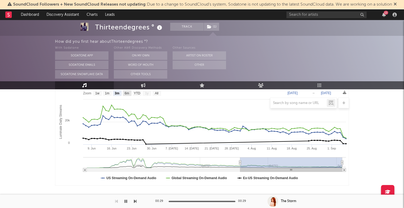
click at [126, 93] on text "6m" at bounding box center [127, 93] width 5 height 4
select select "6m"
type input "2025-03-06"
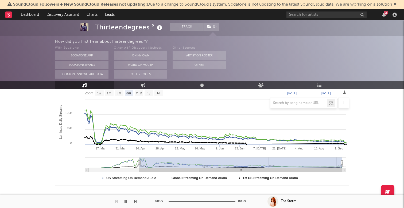
click at [144, 93] on rect "Luminate Daily Consumption" at bounding box center [202, 131] width 294 height 107
click at [141, 93] on text "YTD" at bounding box center [139, 93] width 6 height 4
select select "YTD"
type input "2025-01-19"
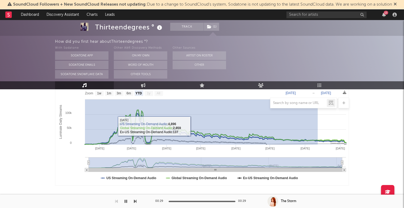
drag, startPoint x: 211, startPoint y: 126, endPoint x: 0, endPoint y: 121, distance: 210.8
type input "2025-08-12"
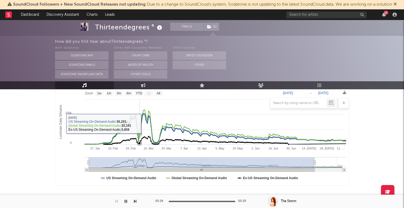
scroll to position [0, 0]
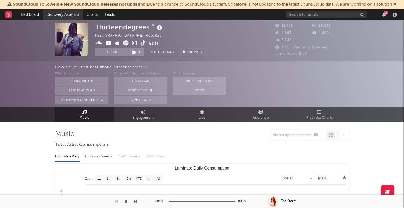
click at [73, 13] on link "Discovery Assistant" at bounding box center [63, 14] width 40 height 11
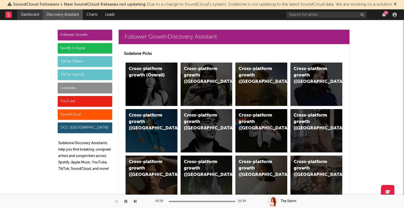
click at [28, 16] on link "Dashboard" at bounding box center [30, 14] width 26 height 11
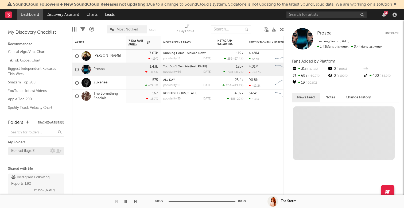
click at [32, 149] on div "Konrad flags ( 3 )" at bounding box center [23, 151] width 24 height 6
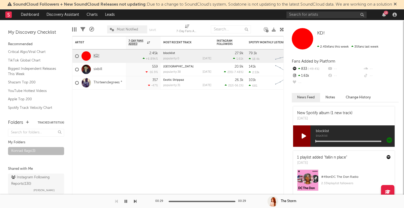
click at [96, 54] on link "KD!" at bounding box center [97, 56] width 6 height 5
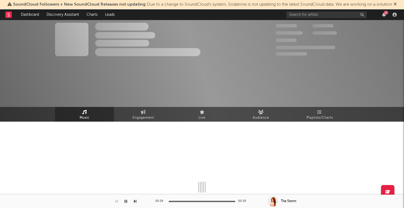
select select "1w"
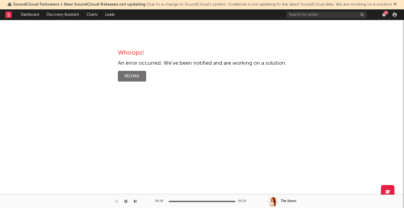
click at [123, 72] on button "Reload" at bounding box center [132, 76] width 28 height 11
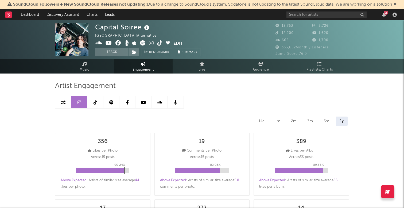
select select "6m"
